Goal: Find specific page/section: Locate a particular part of the current website

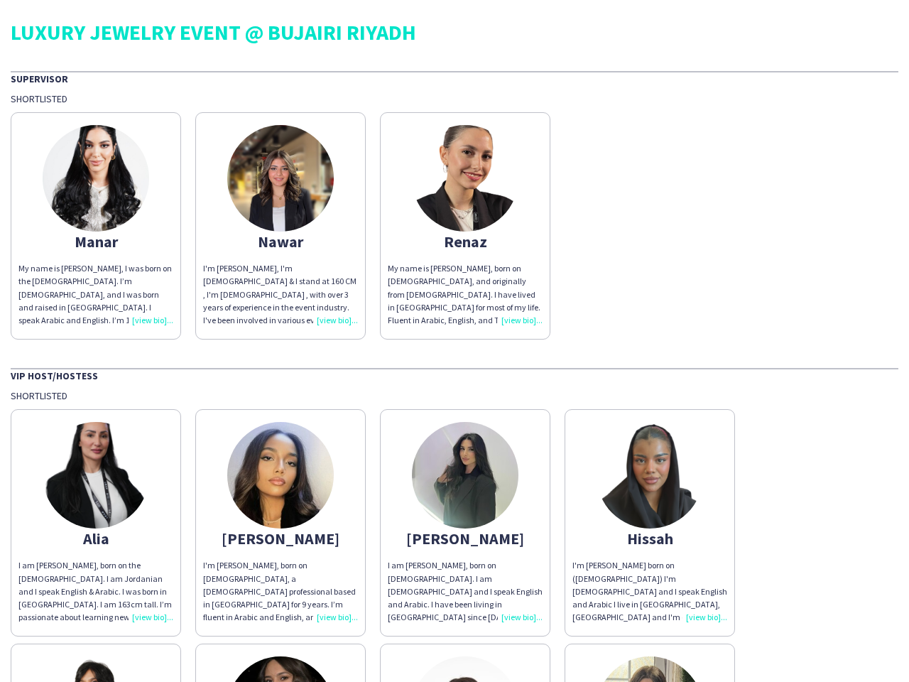
click at [454, 341] on div "LUXURY JEWELRY EVENT @ BUJAIRI RIYADH Supervisor Shortlisted Manar My name is […" at bounding box center [454, 675] width 909 height 1350
click at [96, 226] on img at bounding box center [96, 178] width 106 height 106
click at [280, 226] on img at bounding box center [280, 178] width 106 height 106
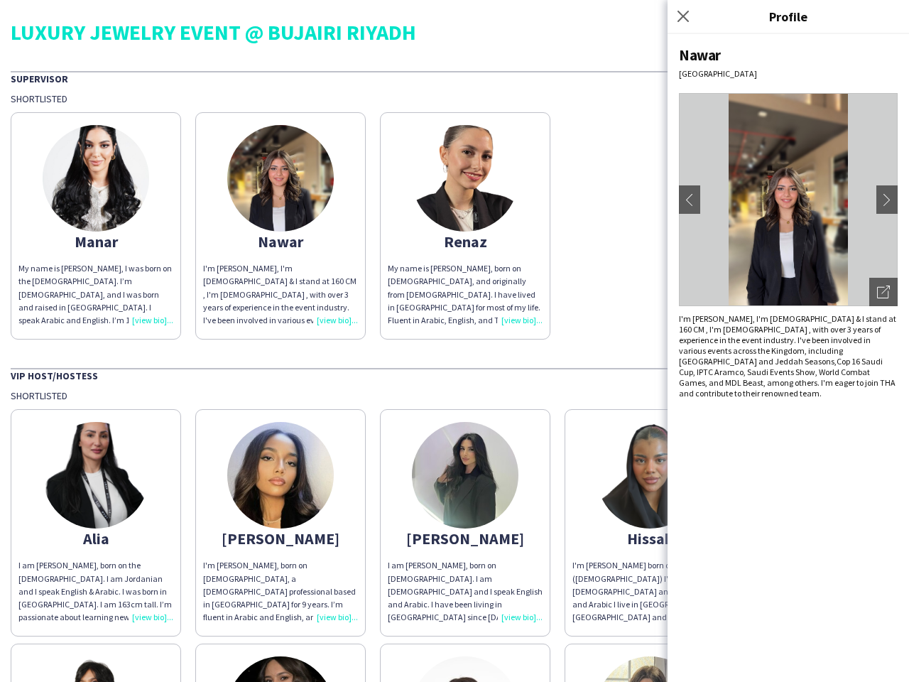
click at [465, 226] on img at bounding box center [465, 178] width 106 height 106
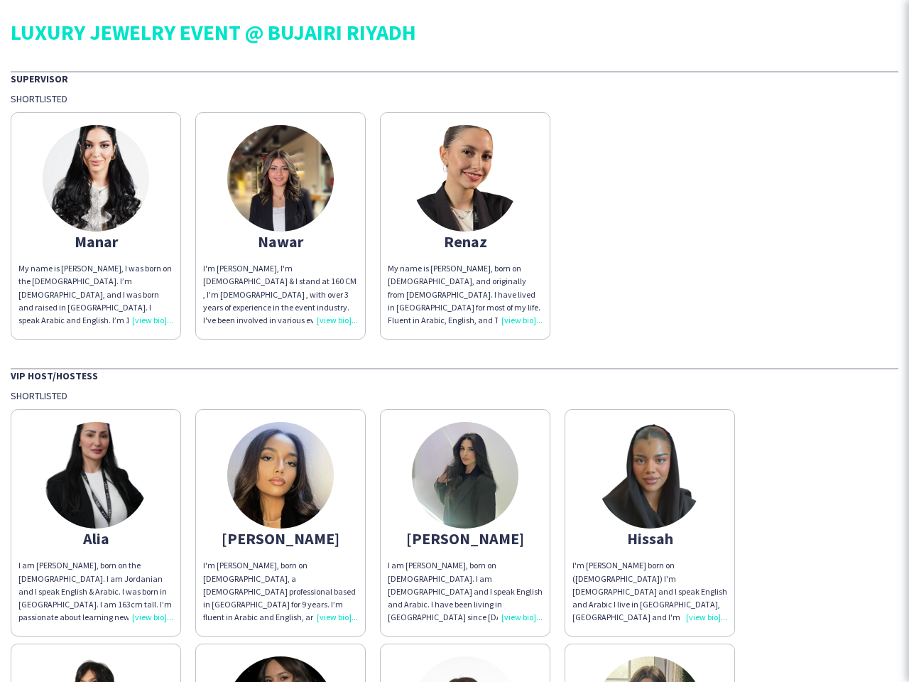
click at [96, 522] on img at bounding box center [96, 475] width 106 height 106
click at [280, 522] on img at bounding box center [280, 475] width 106 height 106
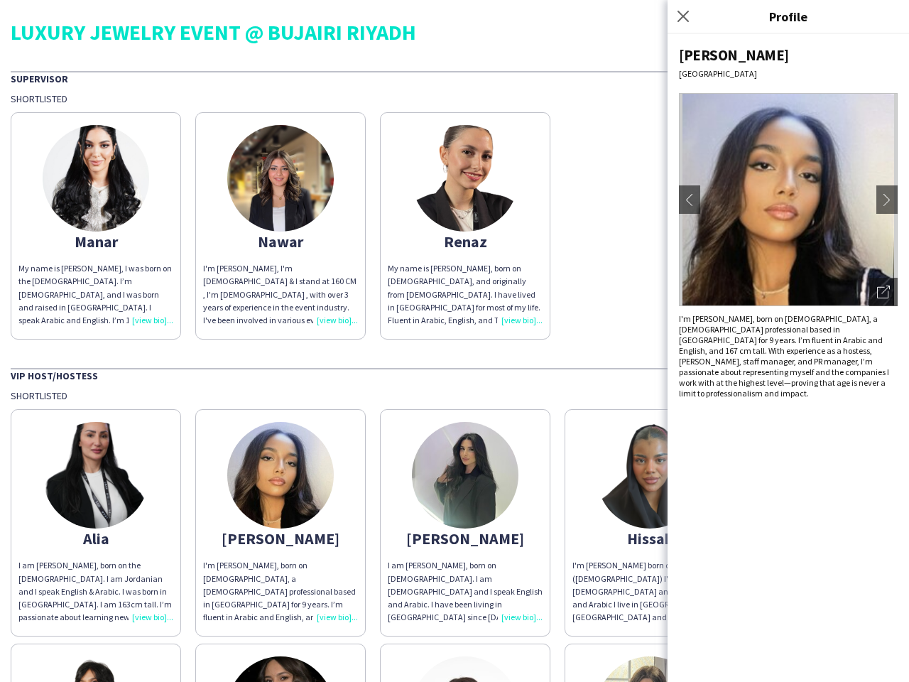
click at [465, 522] on img at bounding box center [465, 475] width 106 height 106
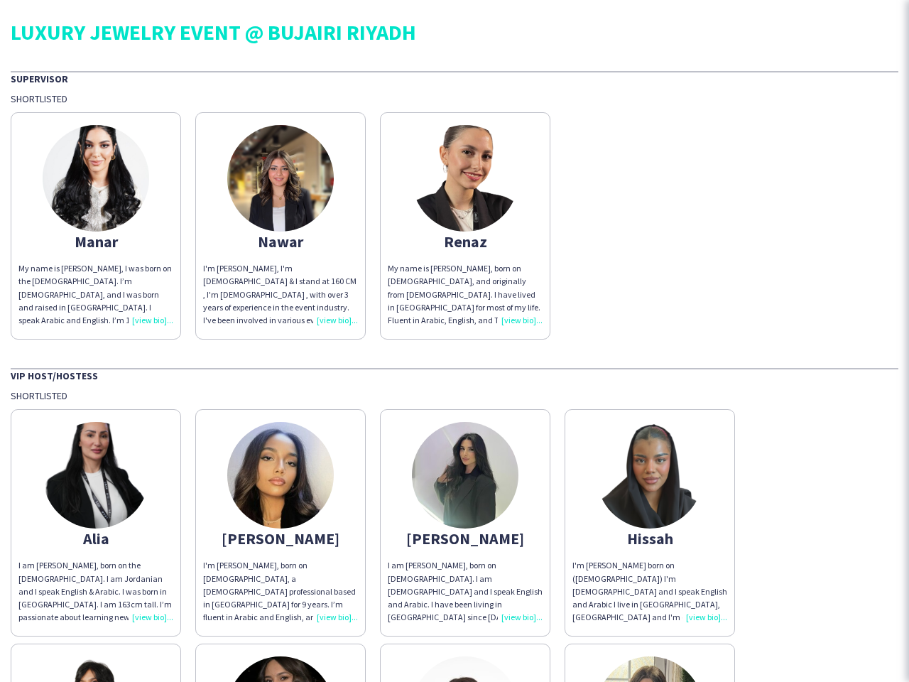
click at [650, 522] on img at bounding box center [649, 475] width 106 height 106
